Goal: Transaction & Acquisition: Book appointment/travel/reservation

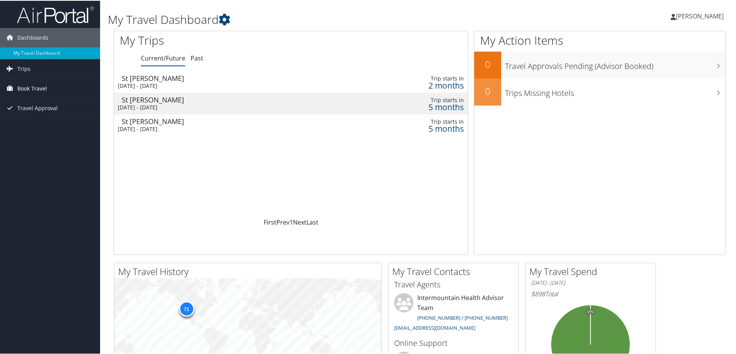
click at [25, 87] on span "Book Travel" at bounding box center [32, 87] width 30 height 19
click at [45, 129] on link "Book/Manage Online Trips" at bounding box center [50, 126] width 100 height 12
click at [42, 127] on link "Book/Manage Online Trips" at bounding box center [50, 126] width 100 height 12
